Goal: Navigation & Orientation: Understand site structure

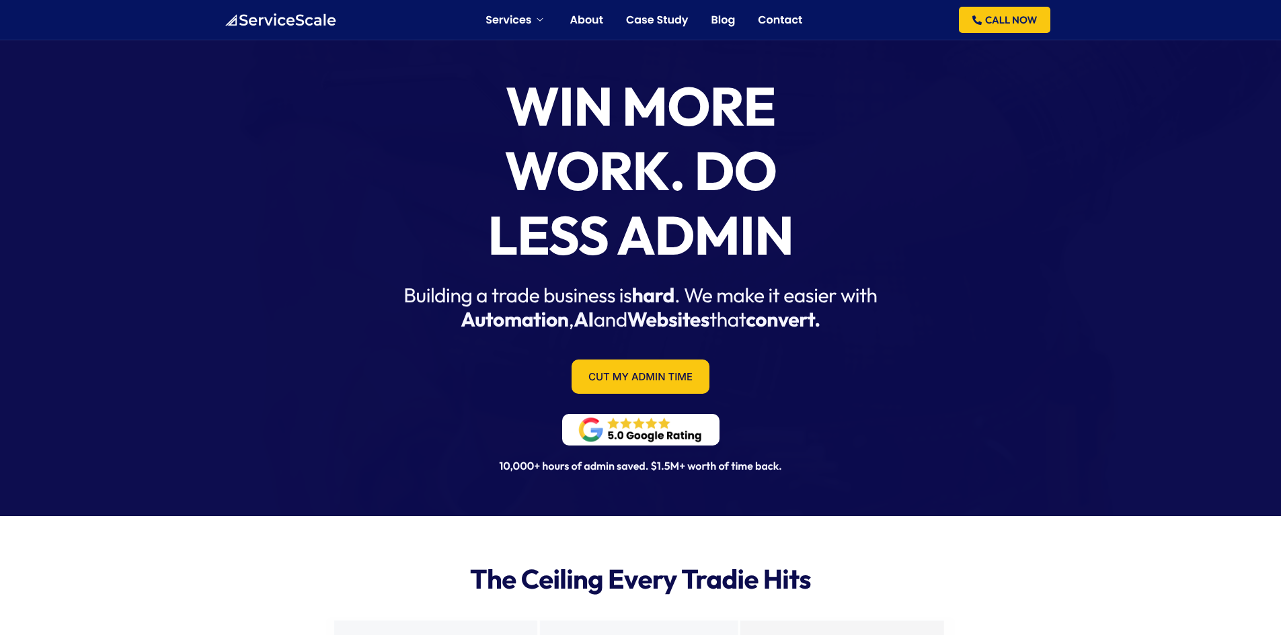
click at [651, 433] on img at bounding box center [640, 429] width 130 height 29
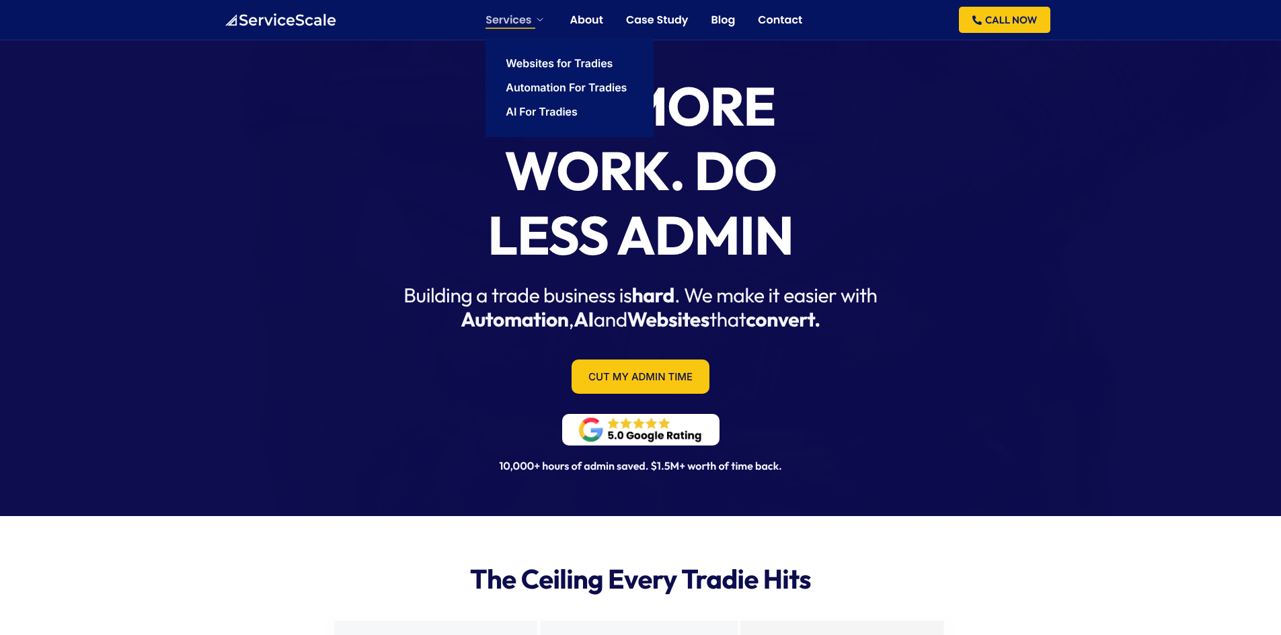
click at [526, 24] on link "Services" at bounding box center [515, 20] width 61 height 11
click at [525, 87] on link "Automation For Tradies" at bounding box center [566, 87] width 121 height 11
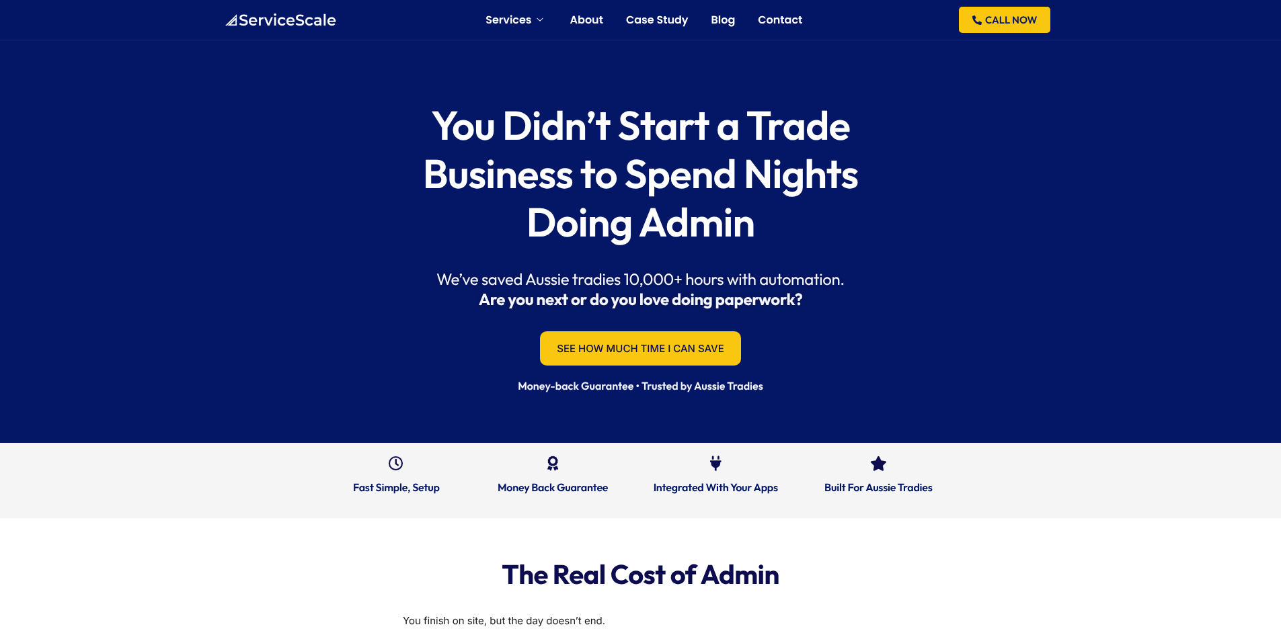
click at [535, 116] on link "AI For Tradies" at bounding box center [542, 121] width 72 height 11
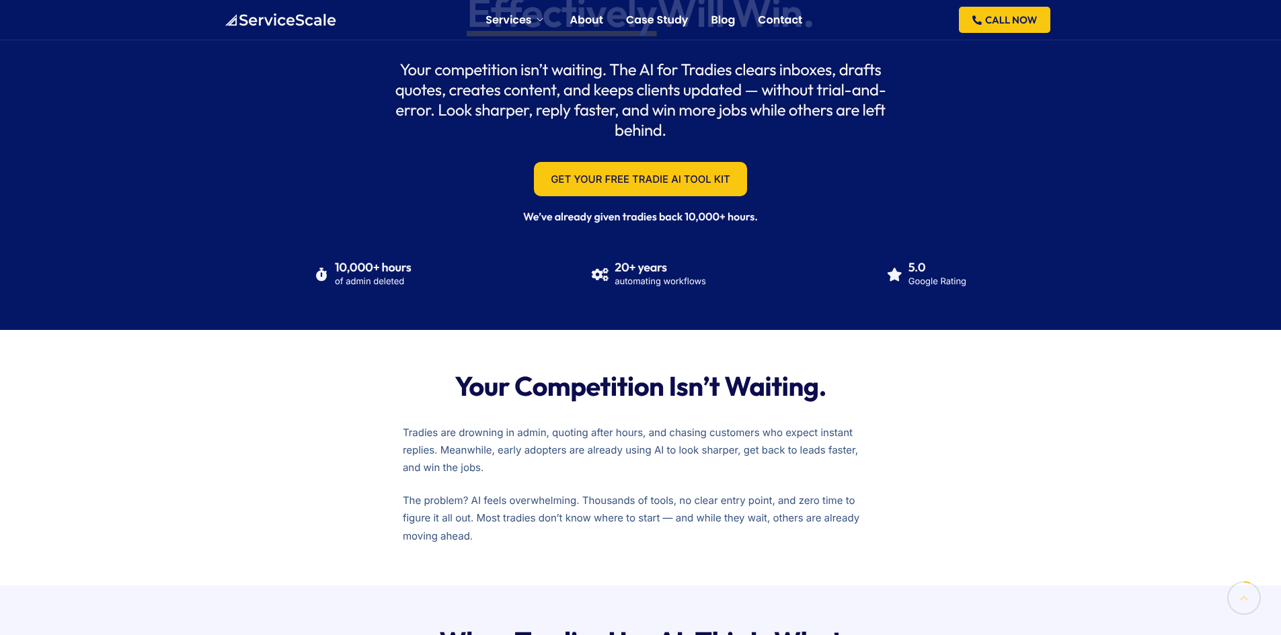
scroll to position [134, 0]
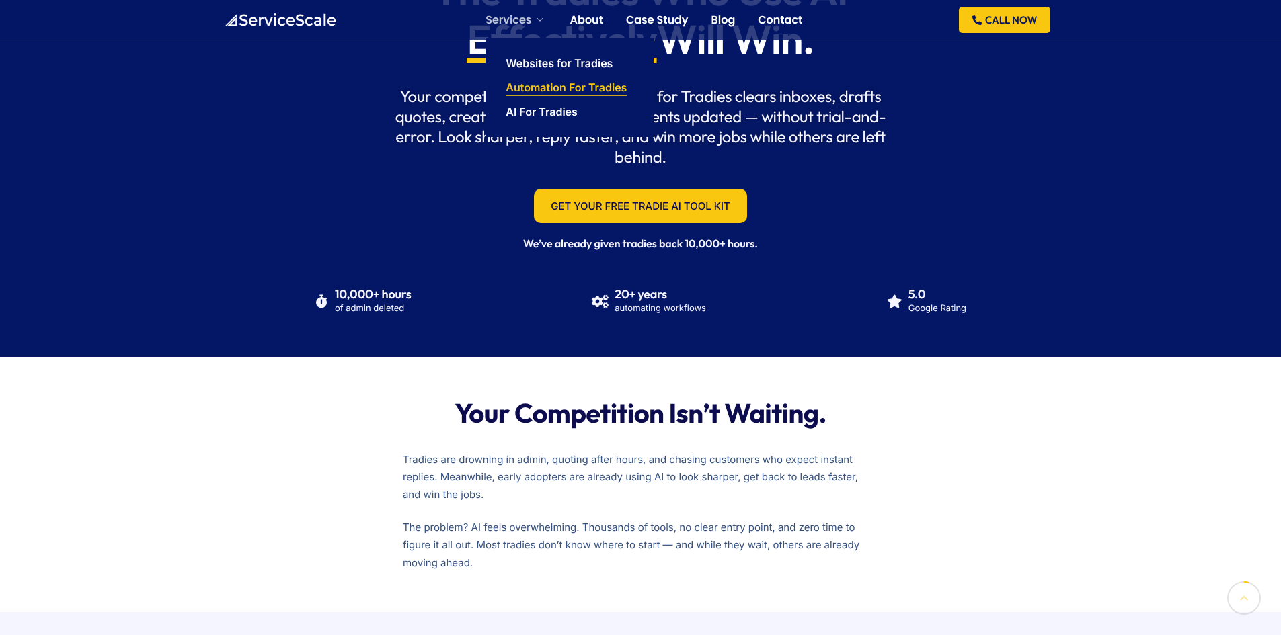
click at [533, 93] on link "Automation For Tradies" at bounding box center [566, 87] width 121 height 11
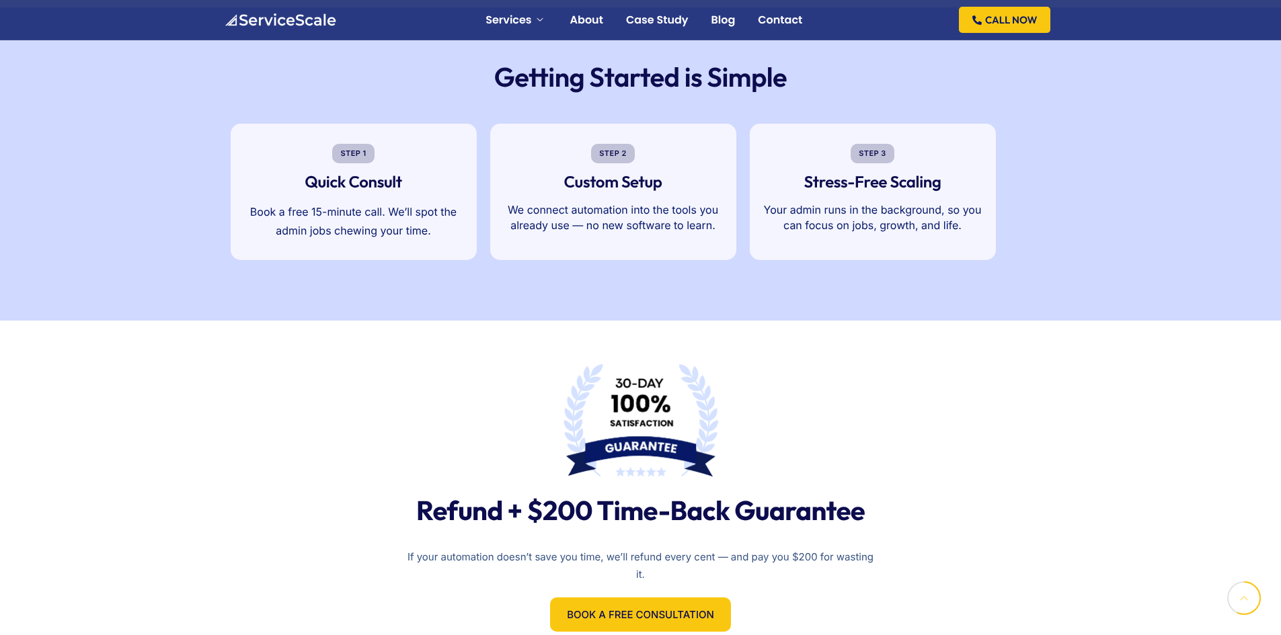
scroll to position [1950, 0]
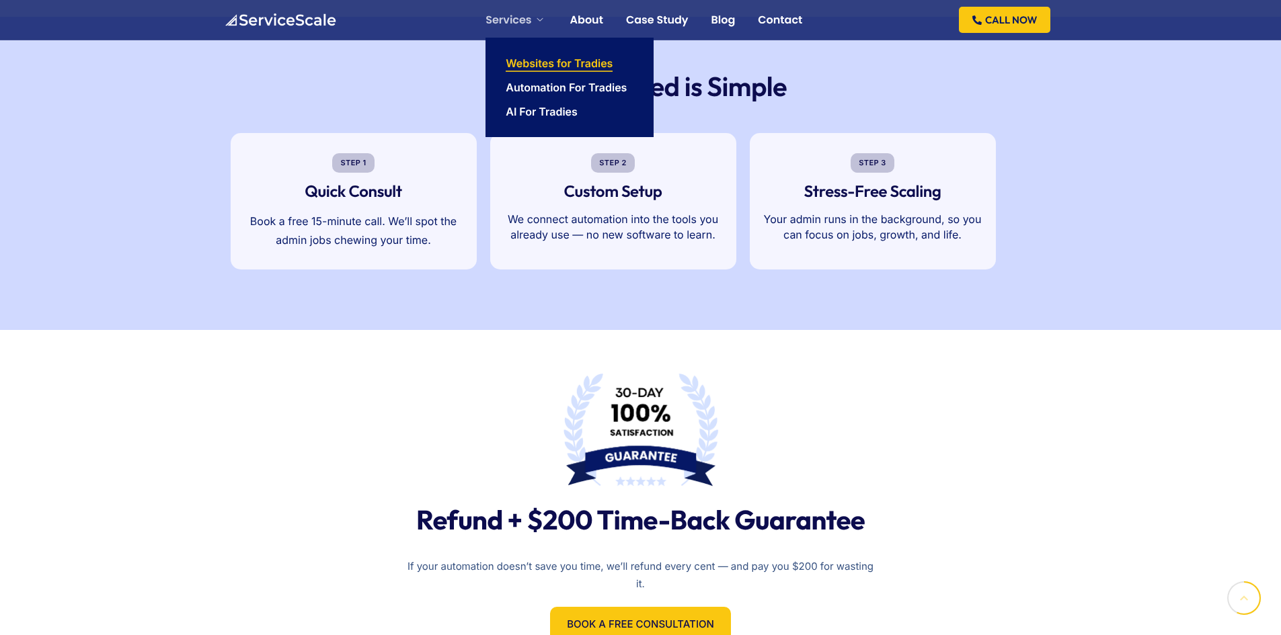
click at [521, 61] on link "Websites for Tradies" at bounding box center [559, 63] width 107 height 11
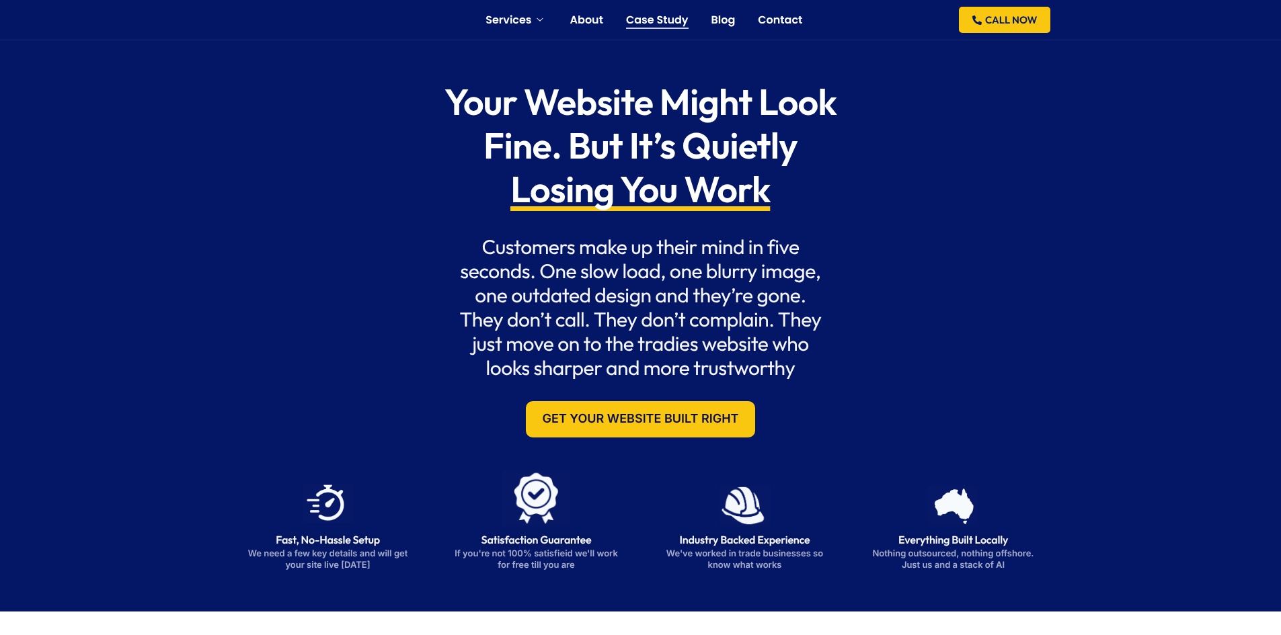
click at [674, 22] on link "Case Study" at bounding box center [657, 20] width 63 height 11
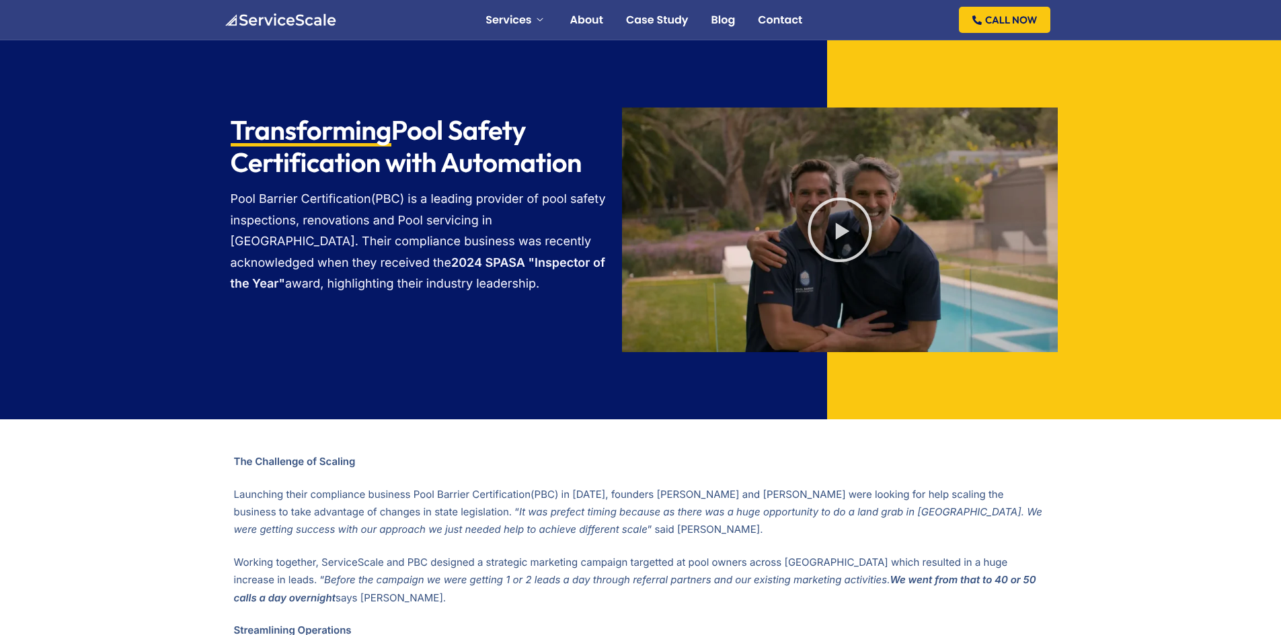
click at [259, 15] on img at bounding box center [280, 19] width 112 height 13
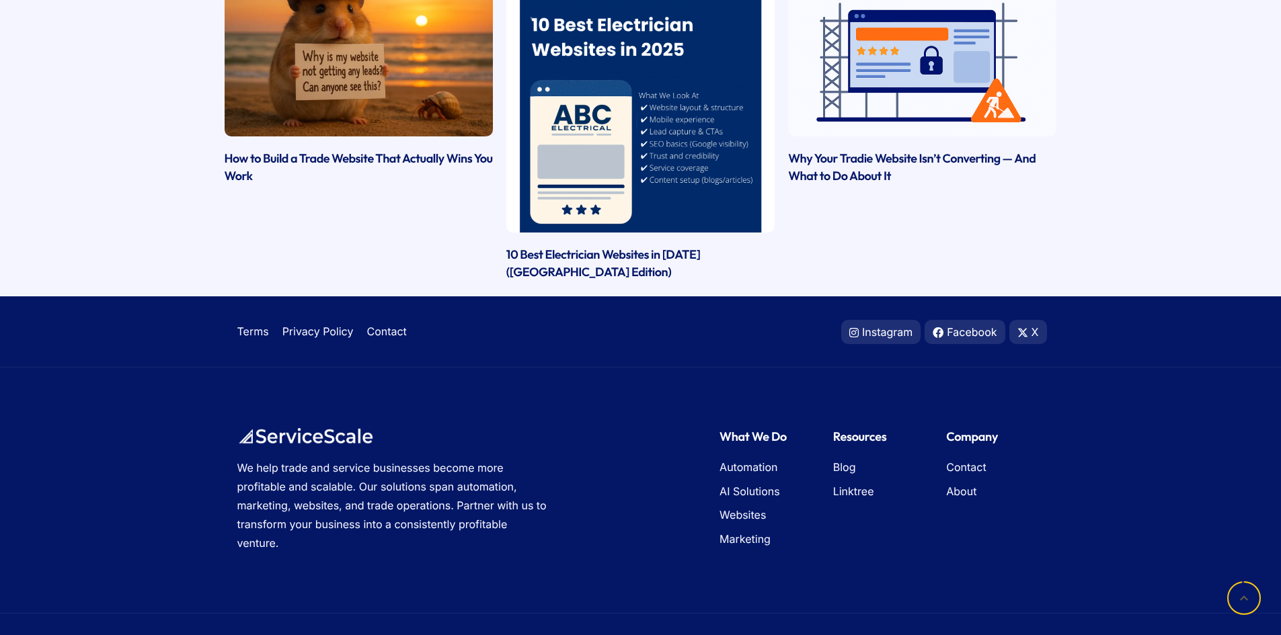
scroll to position [3793, 0]
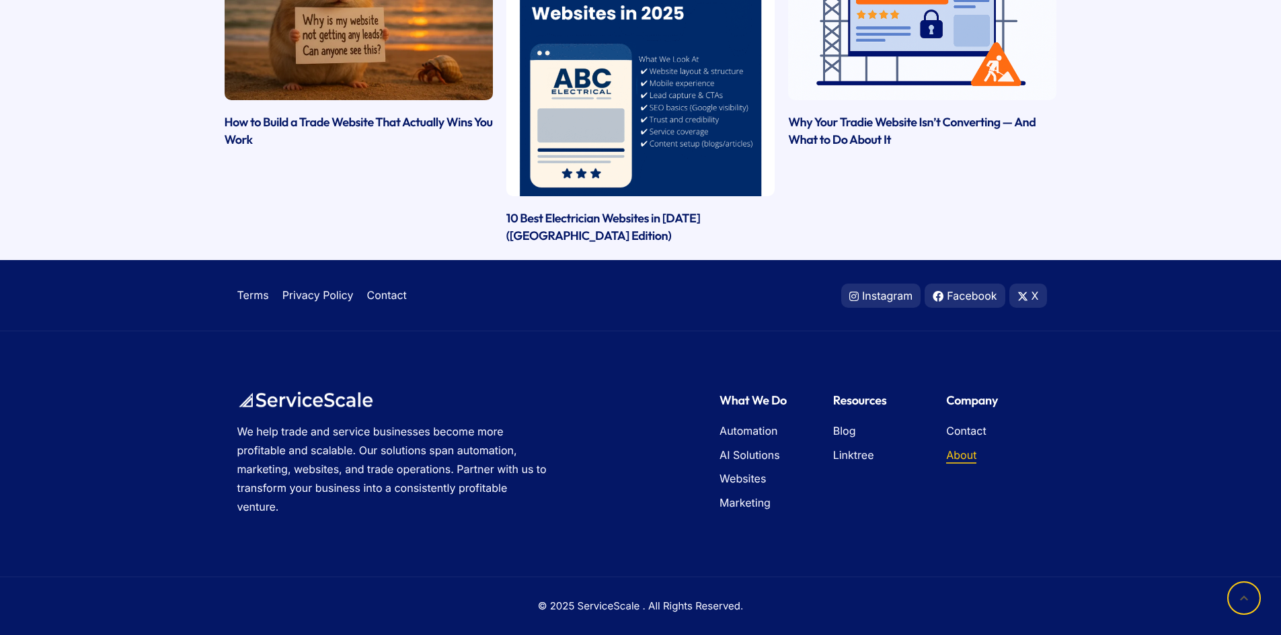
click at [958, 452] on span "About" at bounding box center [961, 455] width 30 height 17
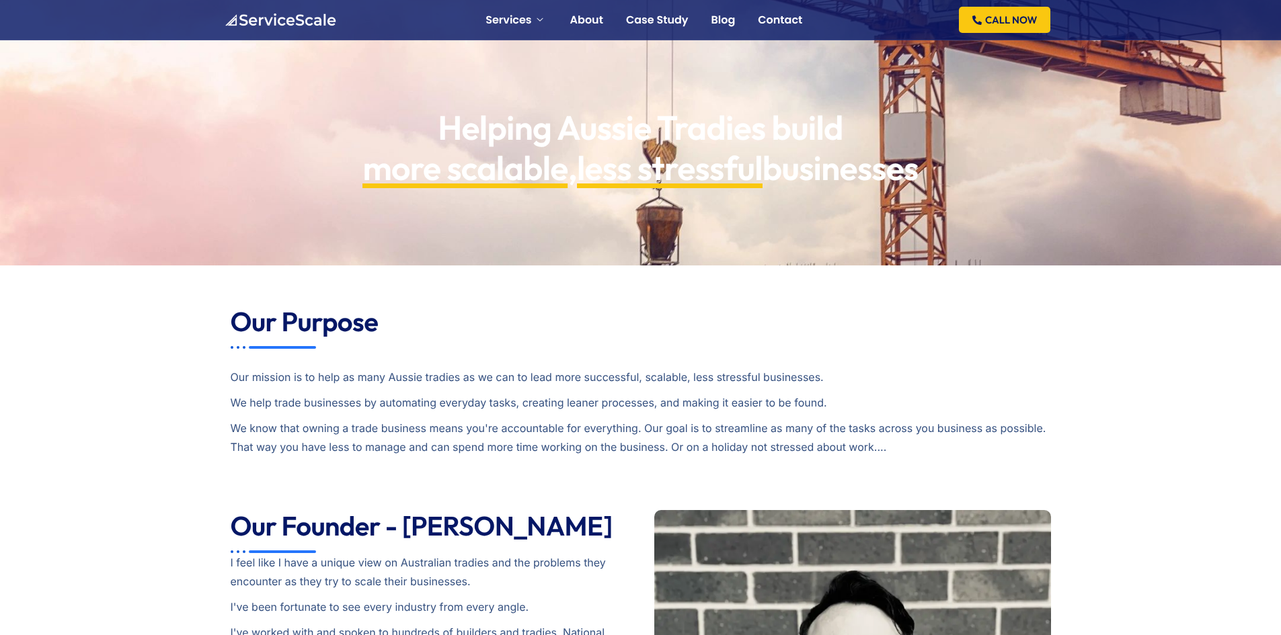
click at [273, 19] on img at bounding box center [280, 19] width 112 height 13
